Goal: Find specific page/section: Find specific page/section

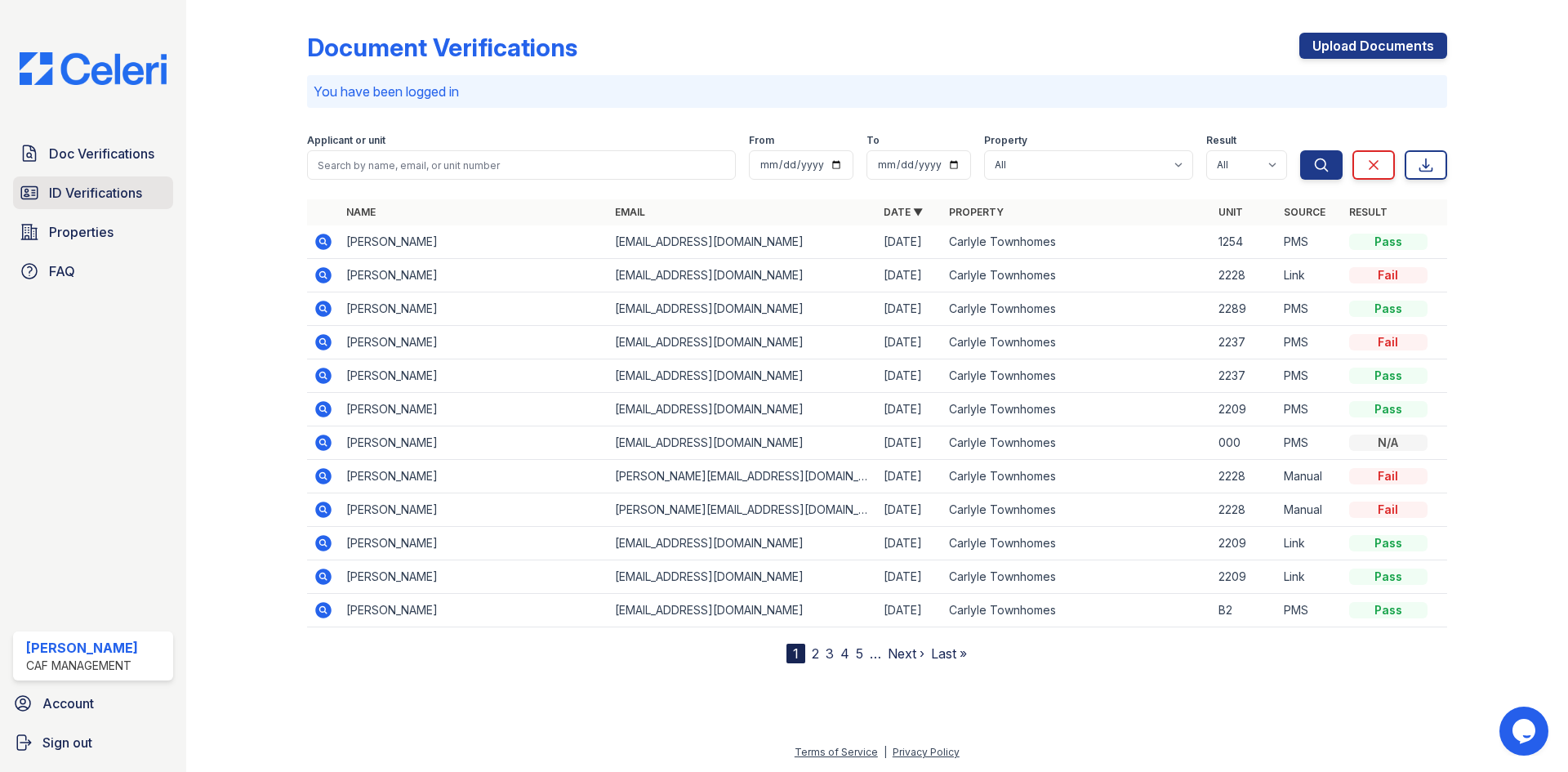
click at [122, 193] on span "ID Verifications" at bounding box center [94, 193] width 93 height 20
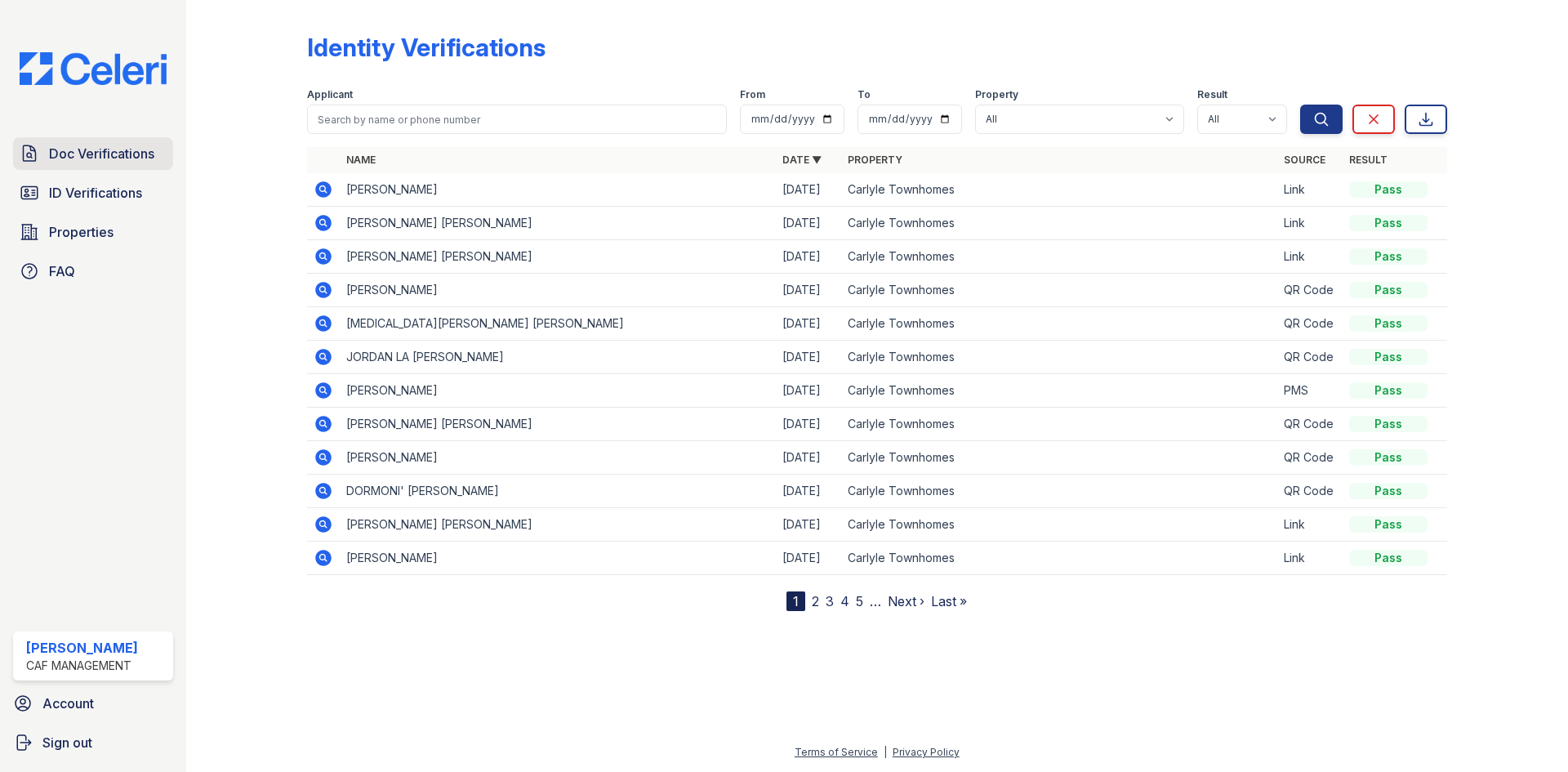
click at [121, 155] on span "Doc Verifications" at bounding box center [101, 154] width 105 height 20
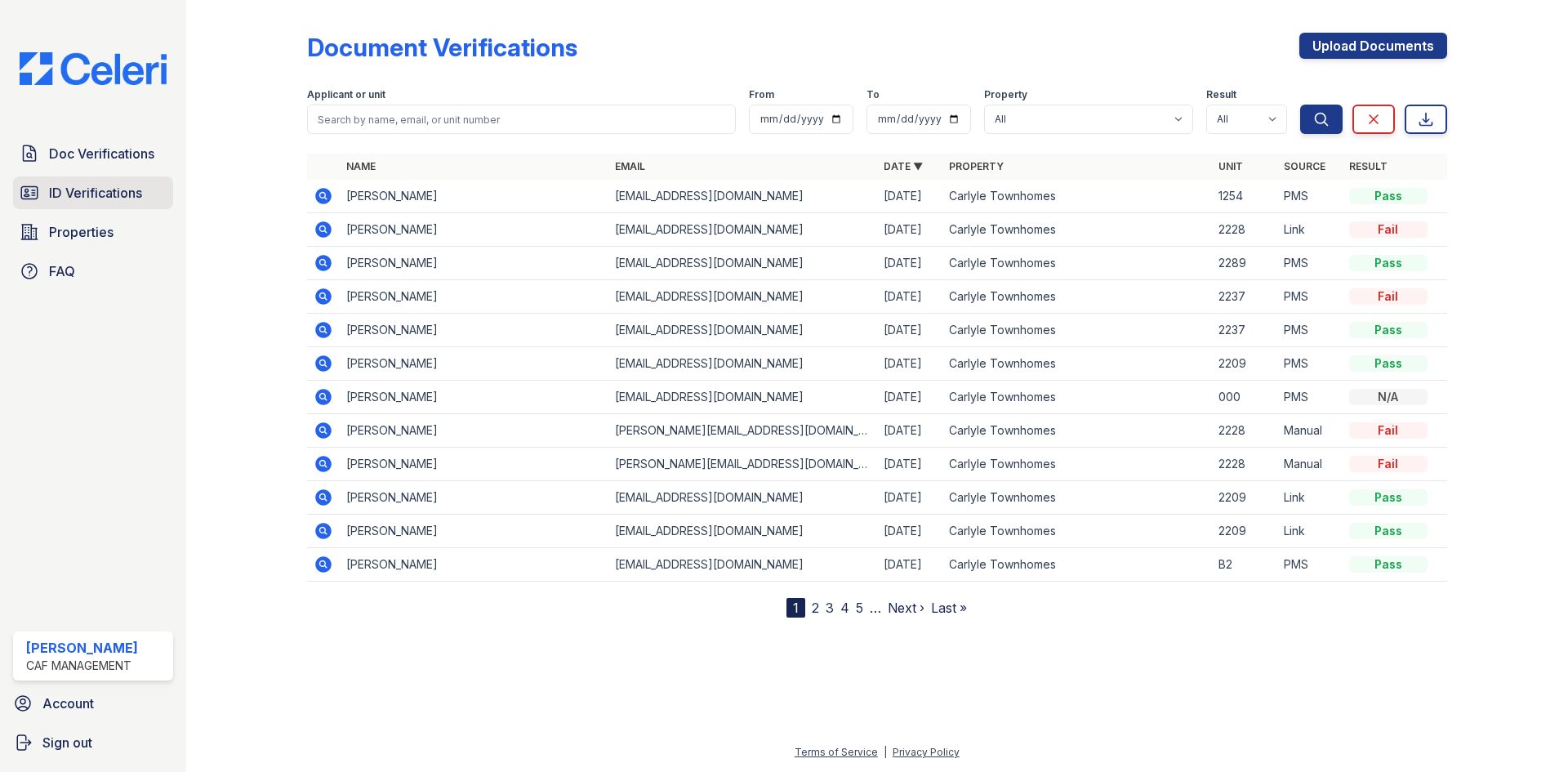
click at [118, 184] on span "ID Verifications" at bounding box center [94, 193] width 93 height 20
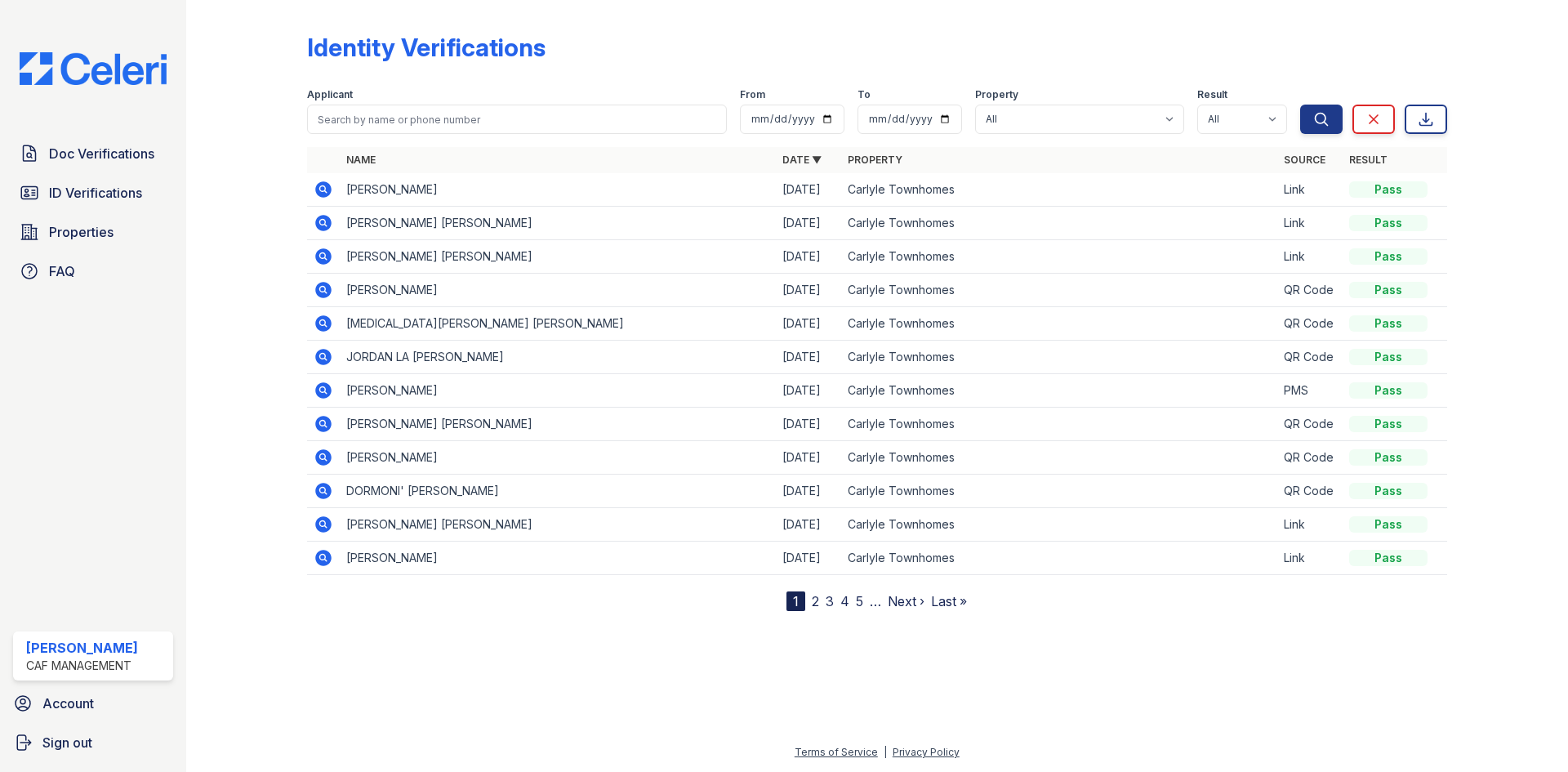
click at [326, 187] on icon at bounding box center [323, 189] width 16 height 16
